Goal: Task Accomplishment & Management: Manage account settings

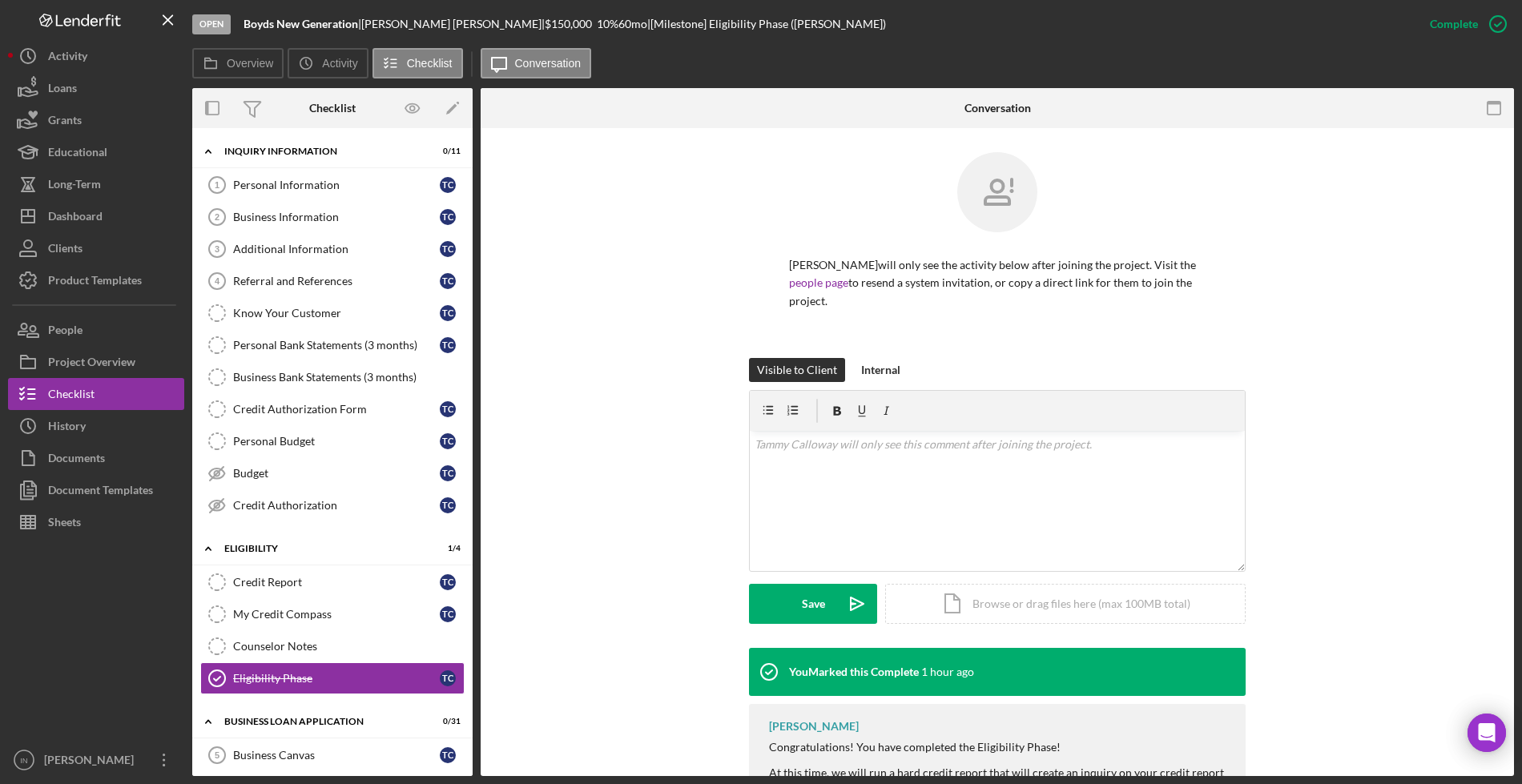
scroll to position [577, 0]
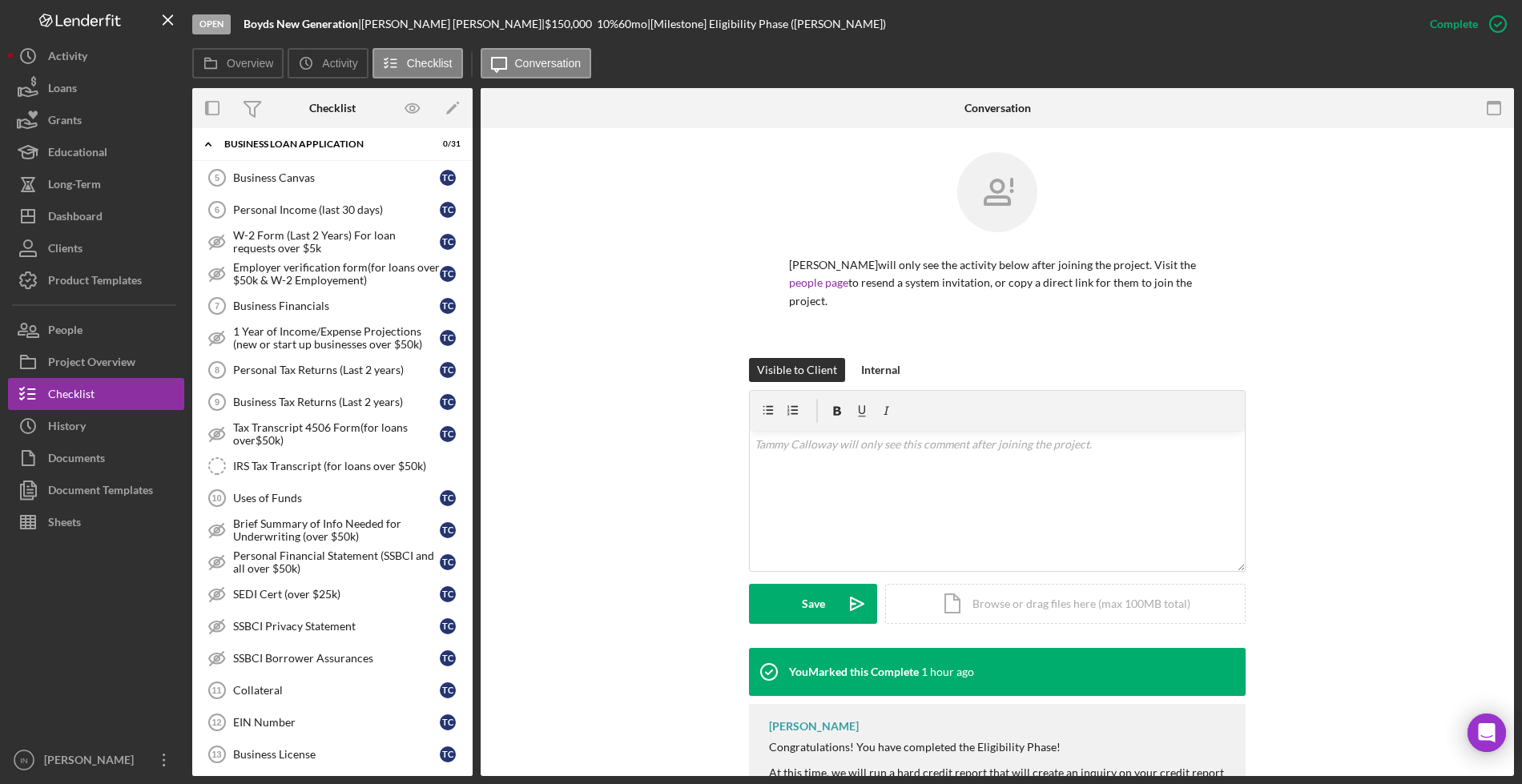
click at [1290, 291] on div "[PERSON_NAME] will only see the activity below after joining the project. Visit…" at bounding box center [997, 254] width 985 height 206
click at [92, 209] on div "Dashboard" at bounding box center [75, 218] width 54 height 36
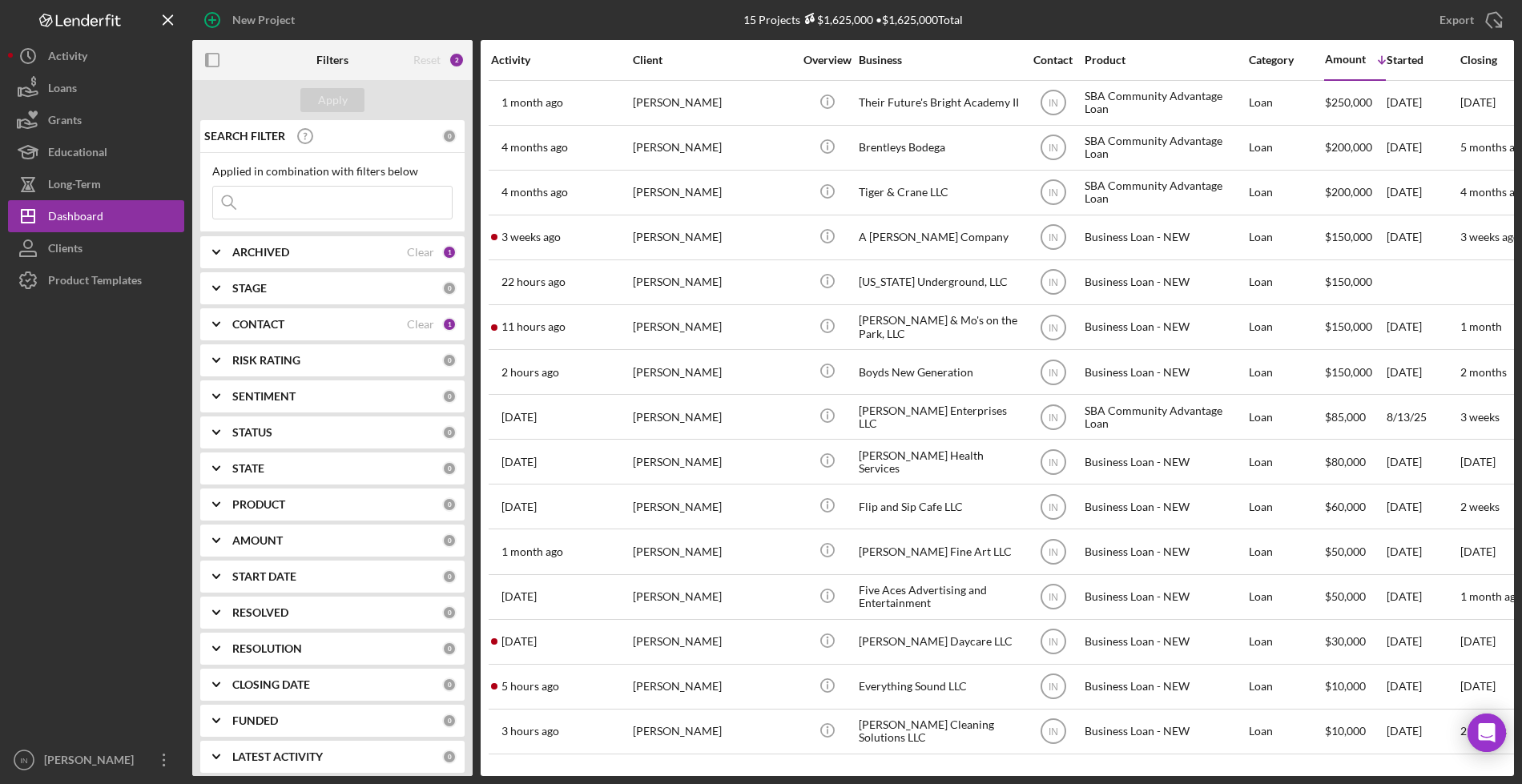
scroll to position [2, 0]
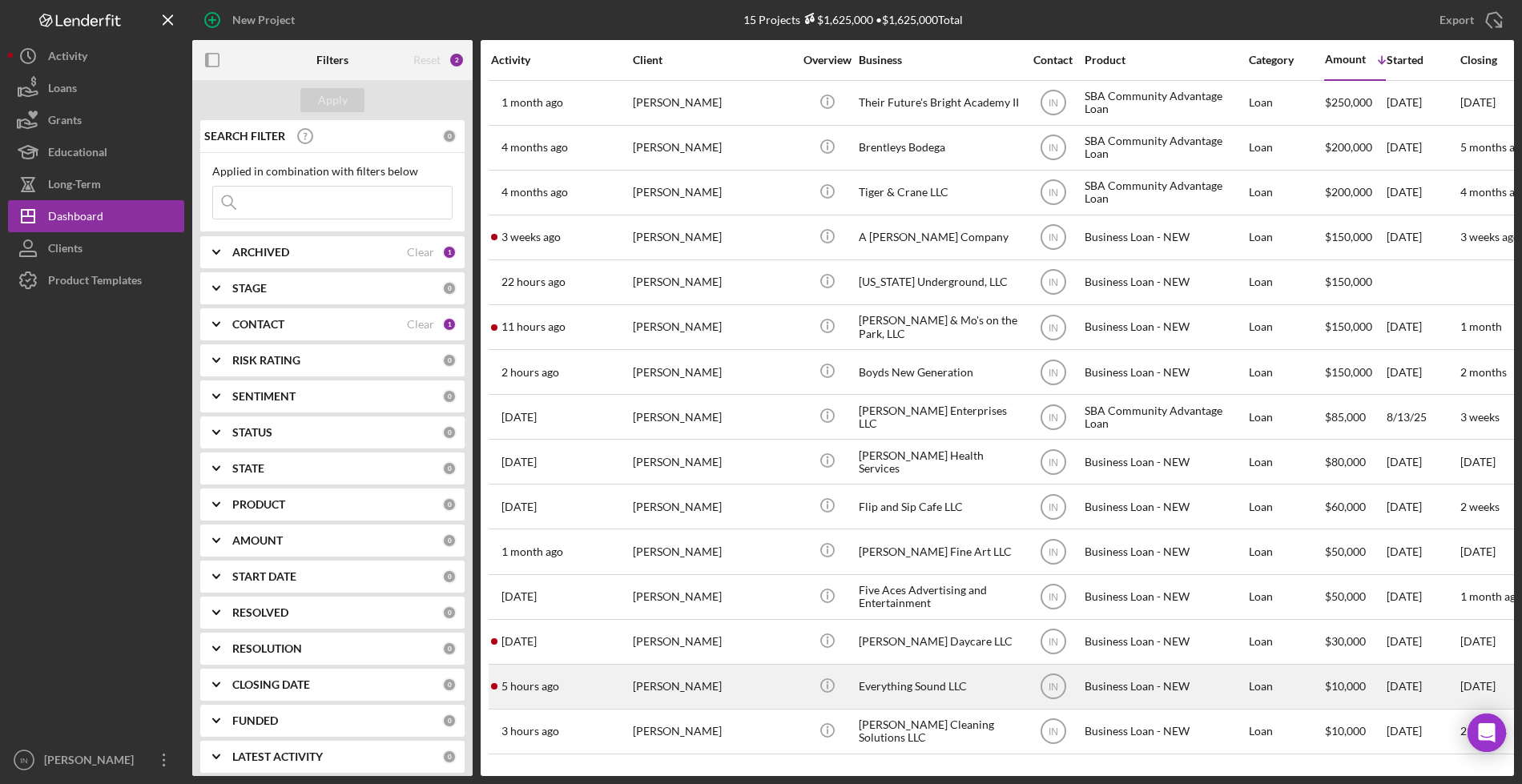
click at [717, 684] on div "[PERSON_NAME]" at bounding box center [712, 686] width 160 height 43
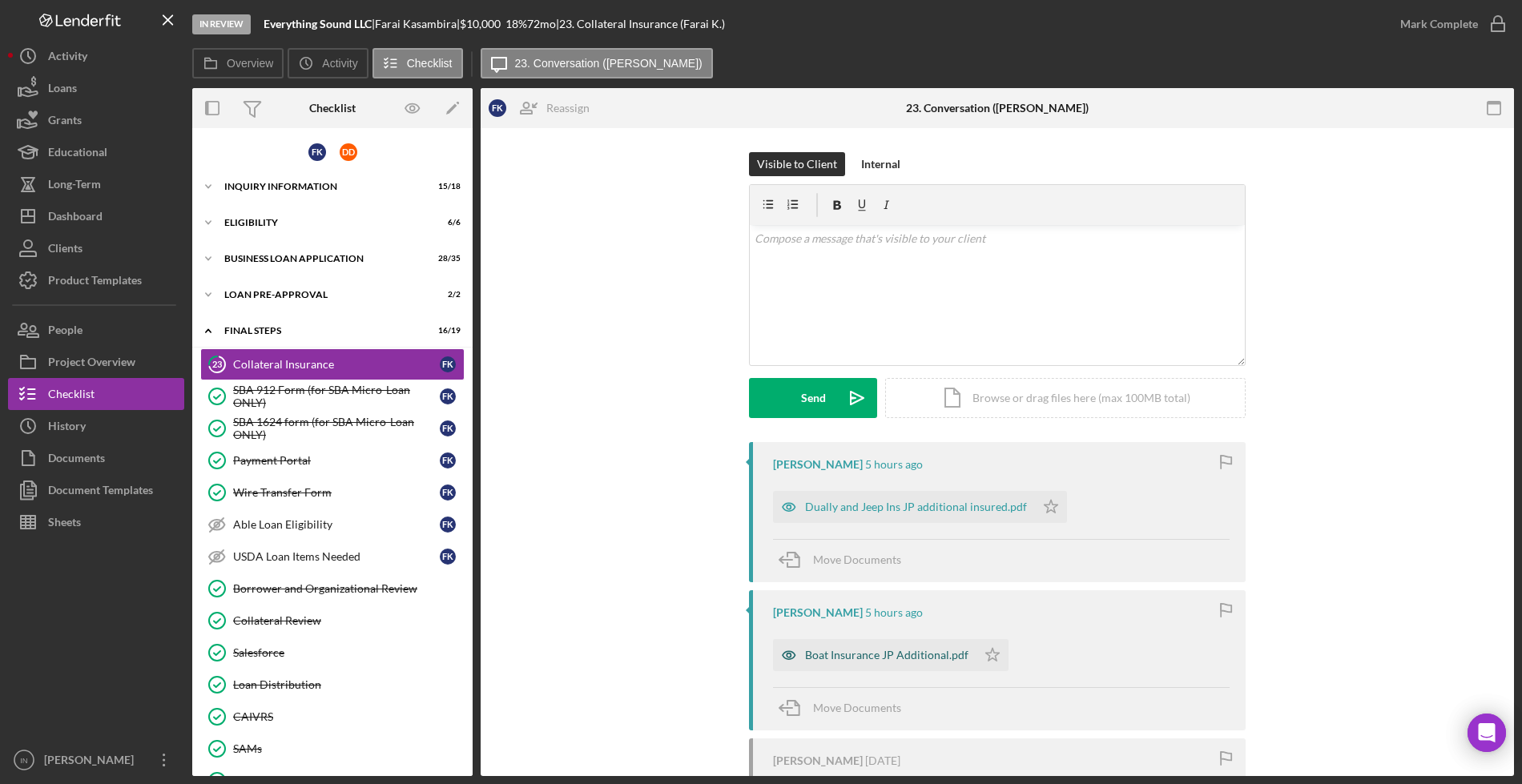
click at [897, 659] on div "Boat Insurance JP Additional.pdf" at bounding box center [886, 655] width 163 height 13
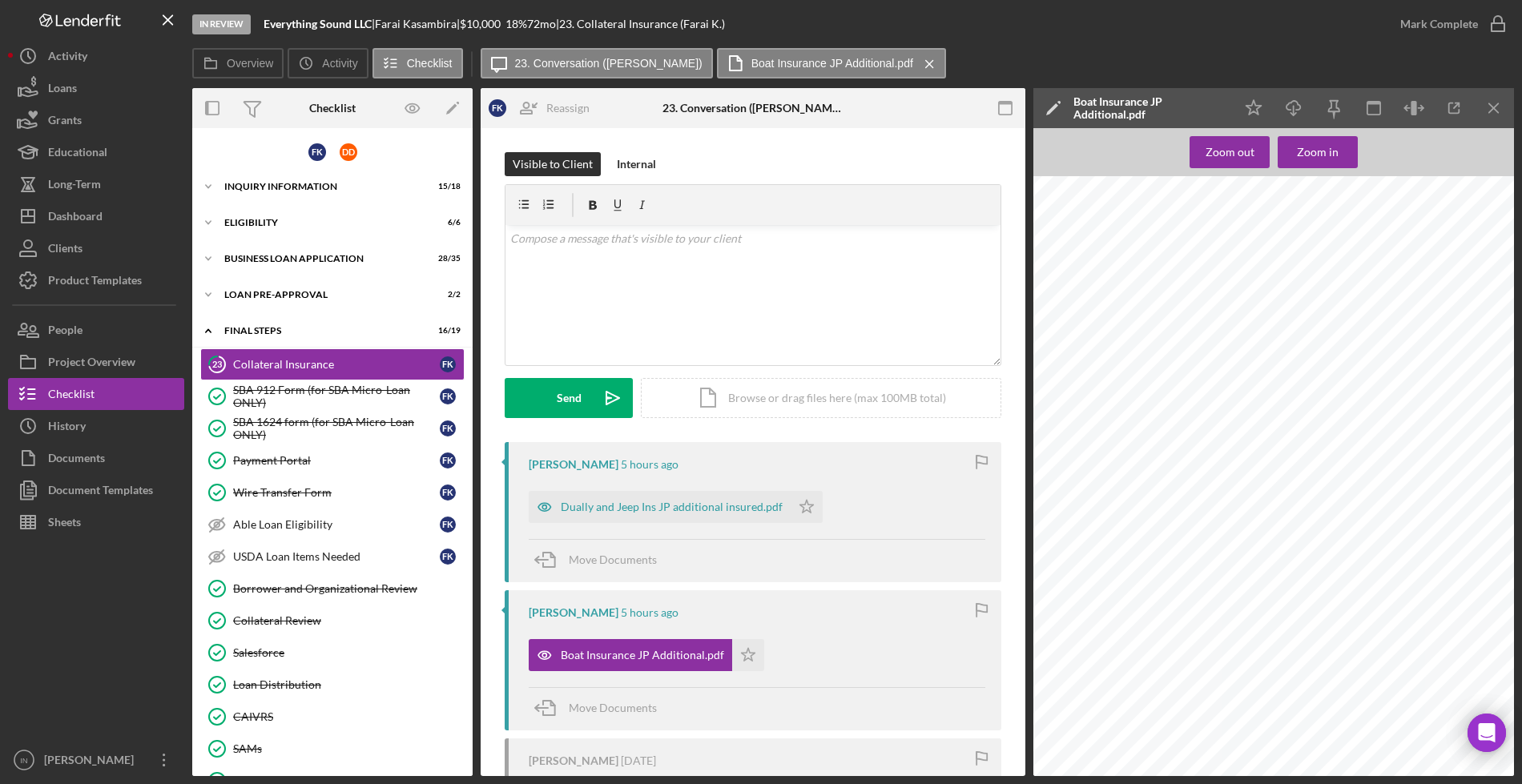
scroll to position [1201, 0]
click at [700, 508] on div "Dually and Jeep Ins JP additional insured.pdf" at bounding box center [671, 507] width 222 height 13
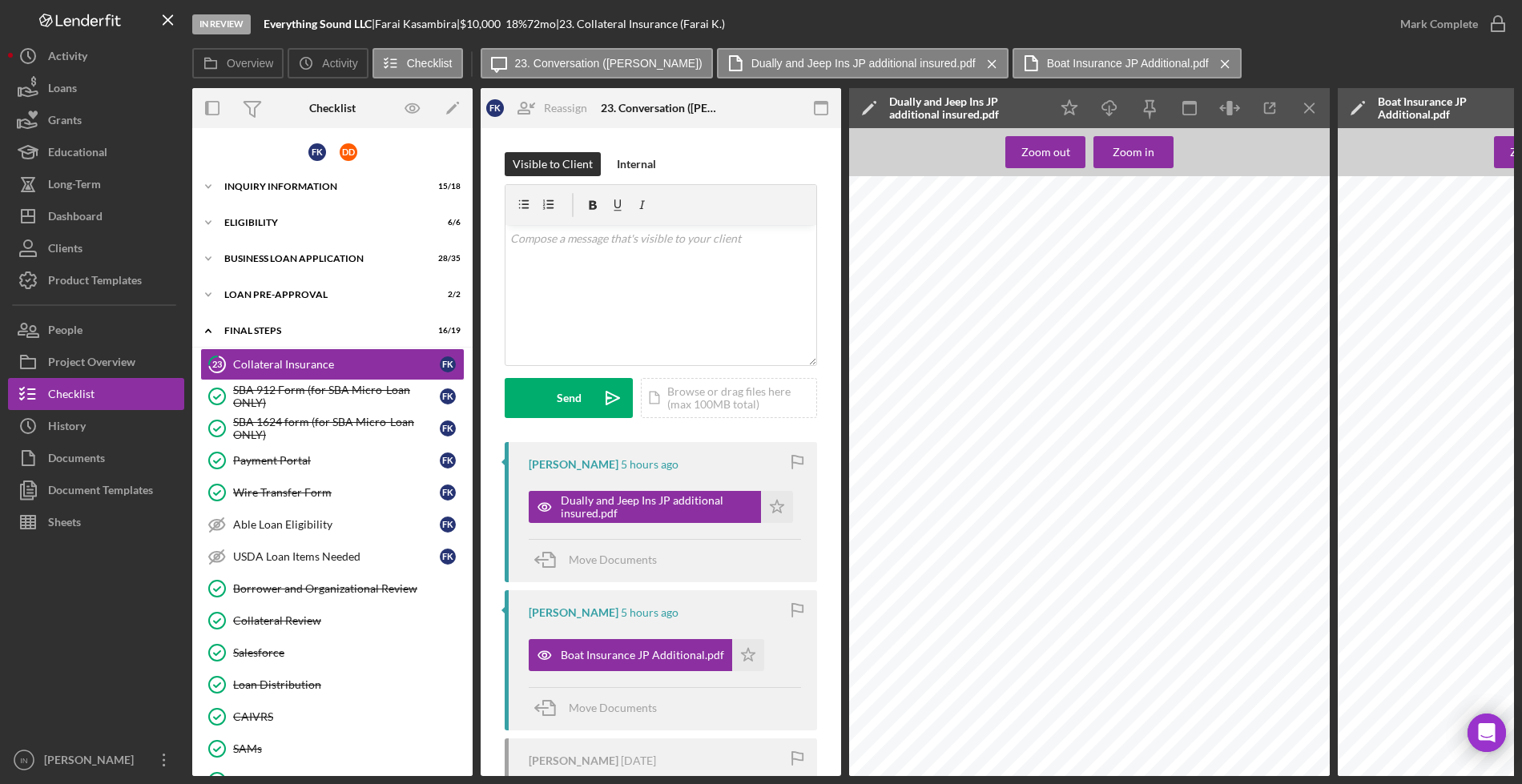
scroll to position [0, 0]
click at [1309, 105] on icon "Icon/Menu Close" at bounding box center [1310, 108] width 36 height 36
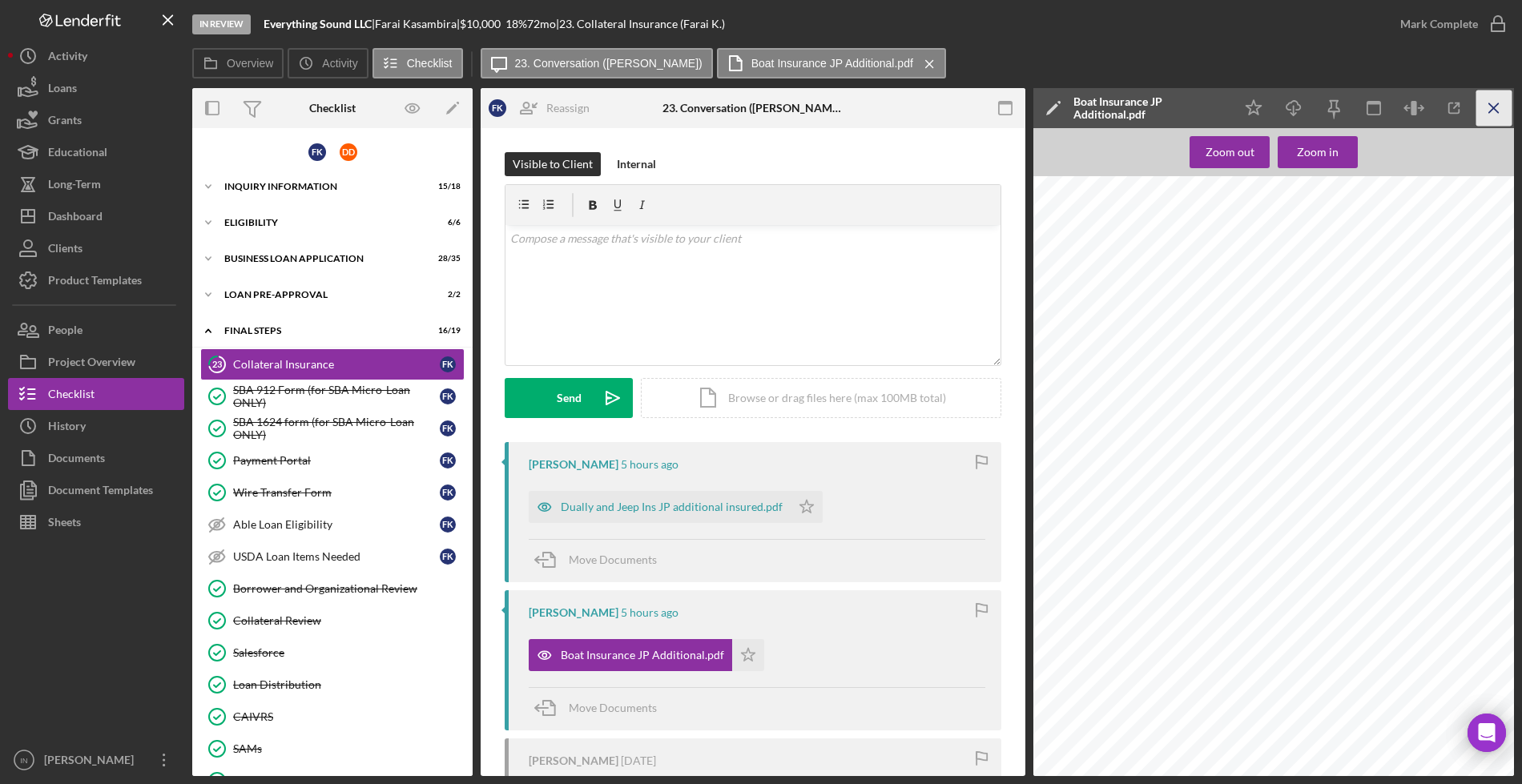
click at [1501, 104] on icon "Icon/Menu Close" at bounding box center [1494, 108] width 36 height 36
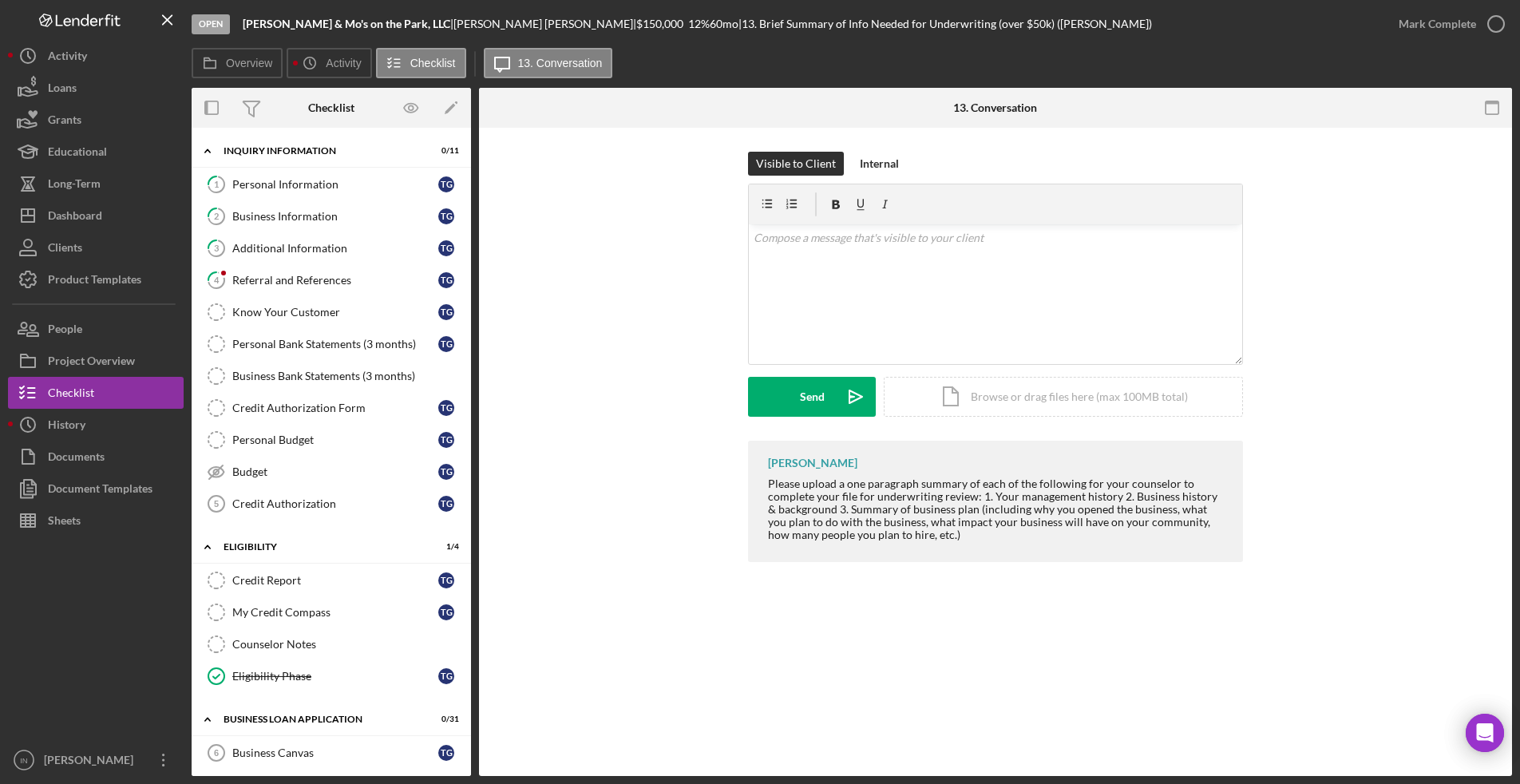
scroll to position [627, 0]
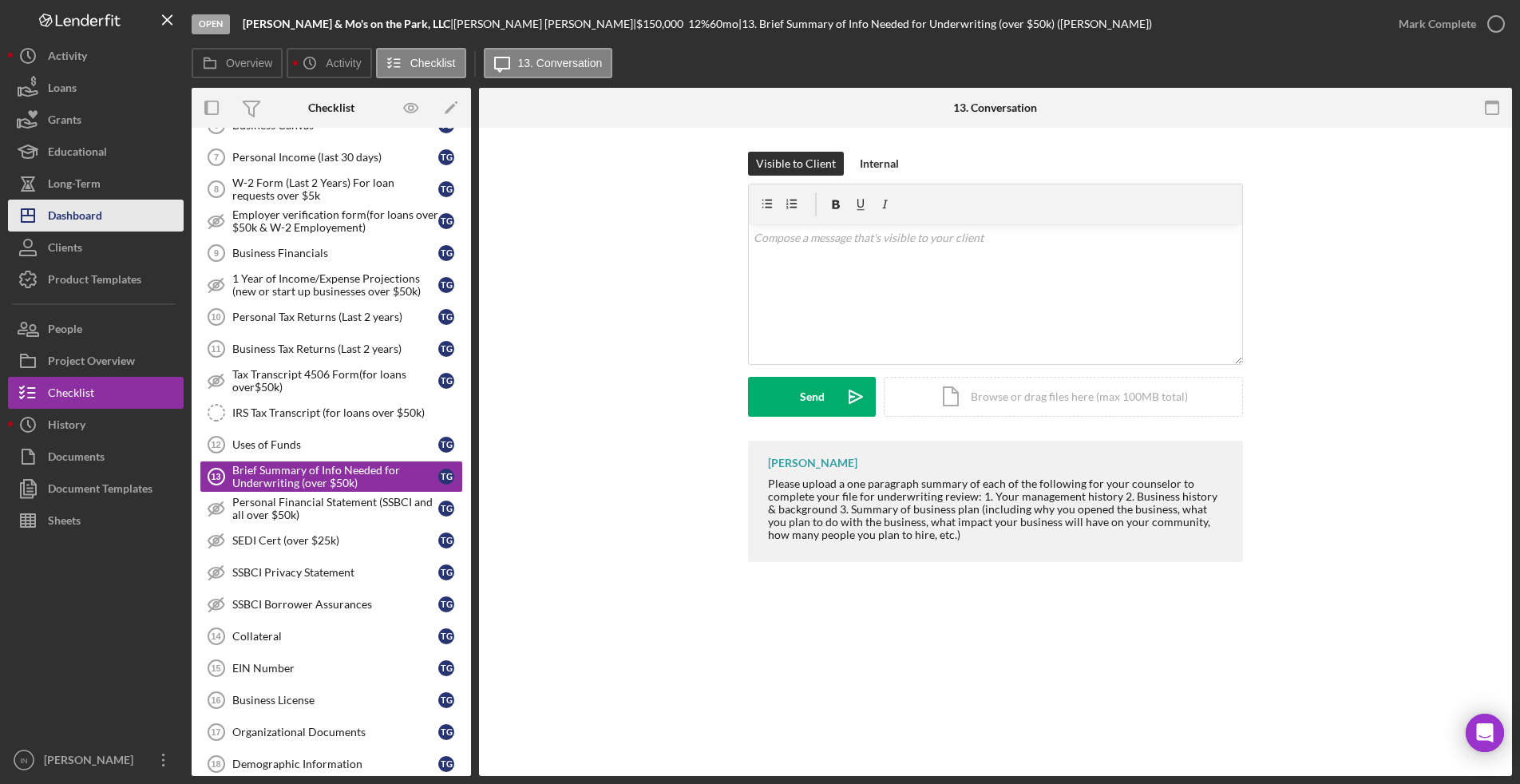
click at [109, 212] on button "Icon/Dashboard Dashboard" at bounding box center [96, 215] width 176 height 32
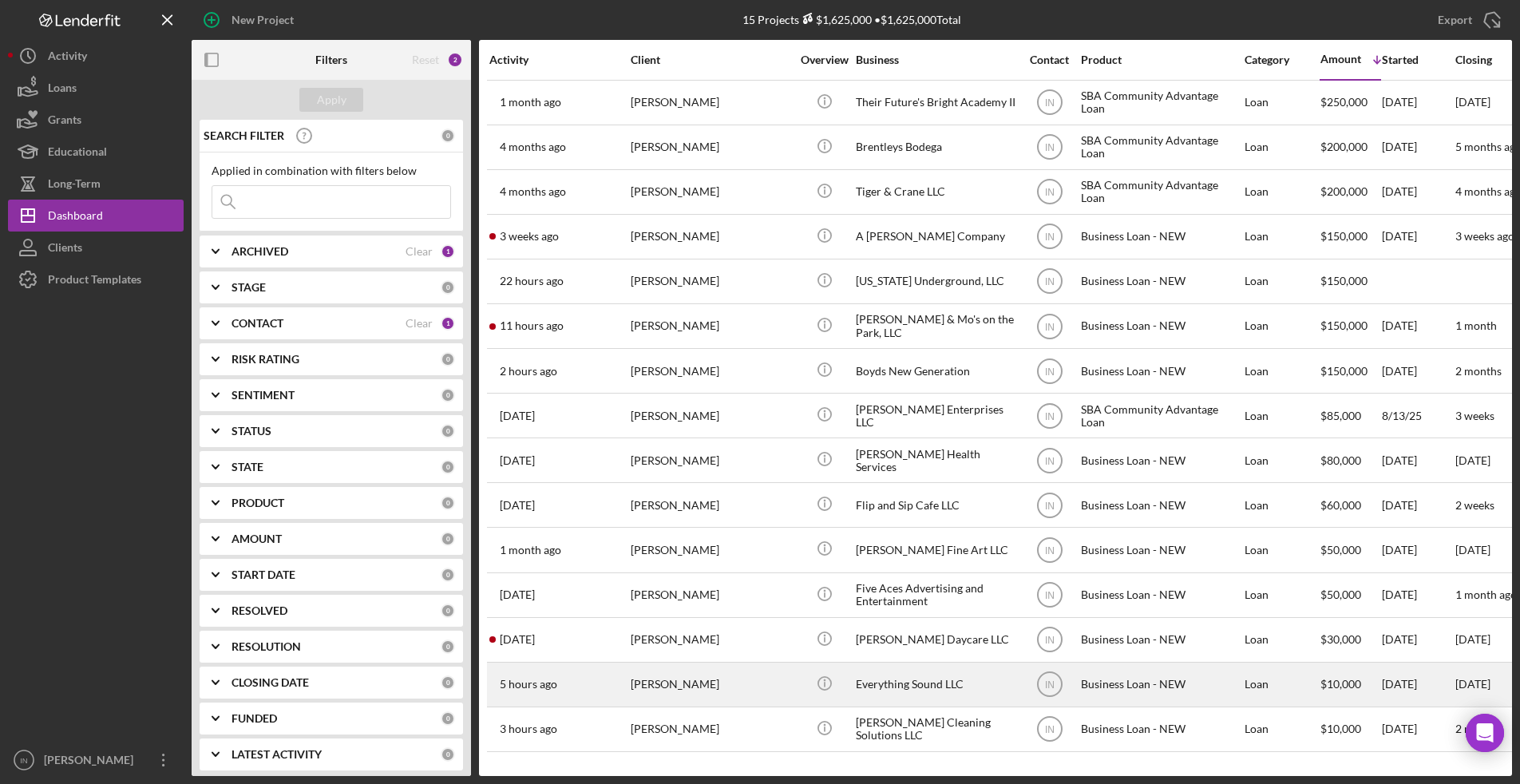
click at [705, 683] on div "[PERSON_NAME]" at bounding box center [710, 684] width 159 height 43
